Goal: Transaction & Acquisition: Purchase product/service

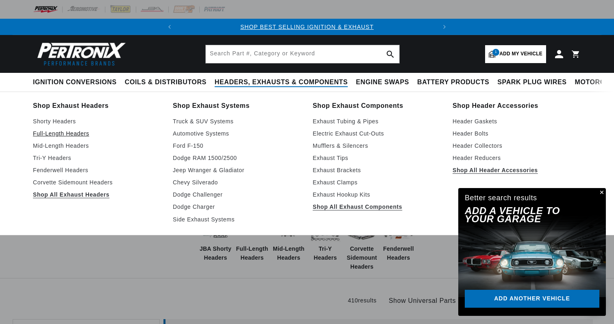
click at [72, 136] on link "Full-Length Headers" at bounding box center [97, 133] width 128 height 10
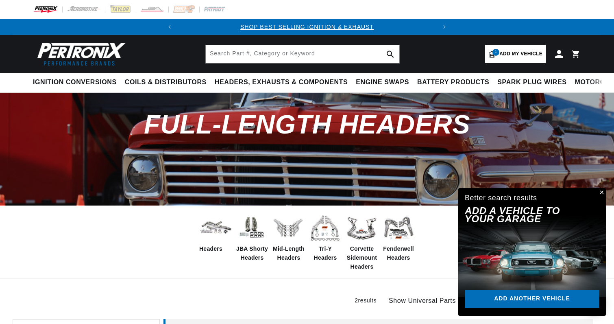
click at [222, 229] on img at bounding box center [215, 228] width 33 height 26
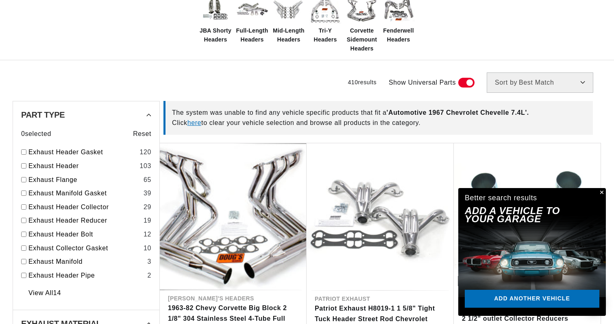
scroll to position [0, 259]
